Goal: Transaction & Acquisition: Subscribe to service/newsletter

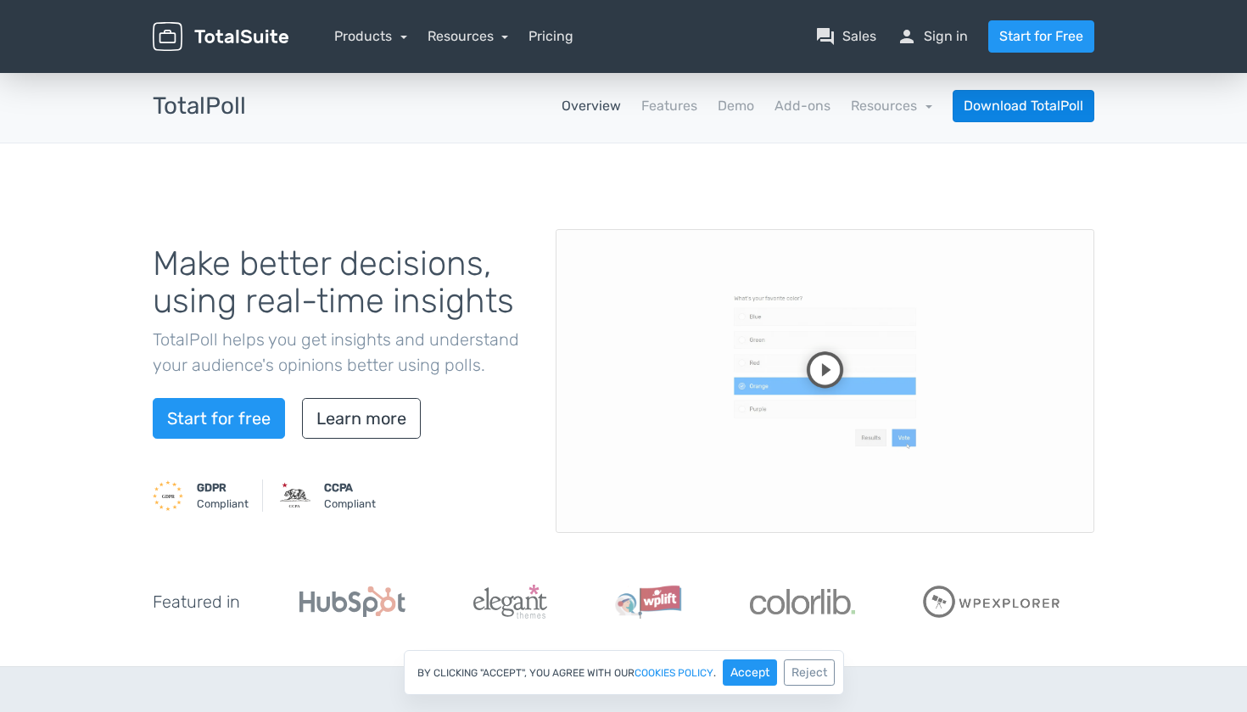
click at [1049, 105] on link "Download TotalPoll" at bounding box center [1024, 106] width 142 height 32
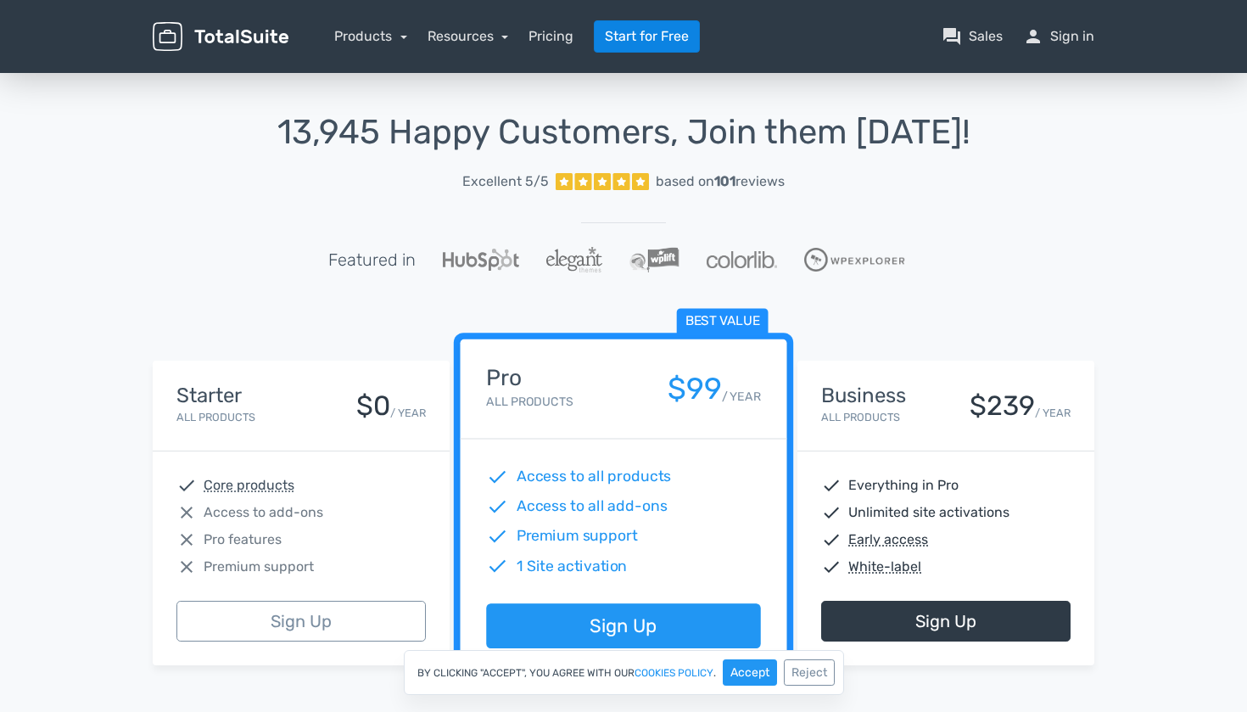
click at [630, 34] on link "Start for Free" at bounding box center [647, 36] width 106 height 32
click at [278, 430] on div "Starter All Products $0 / YEAR" at bounding box center [301, 406] width 297 height 91
click at [311, 392] on div "Starter All Products $0 / YEAR" at bounding box center [300, 405] width 249 height 42
